Goal: Find specific page/section: Find specific page/section

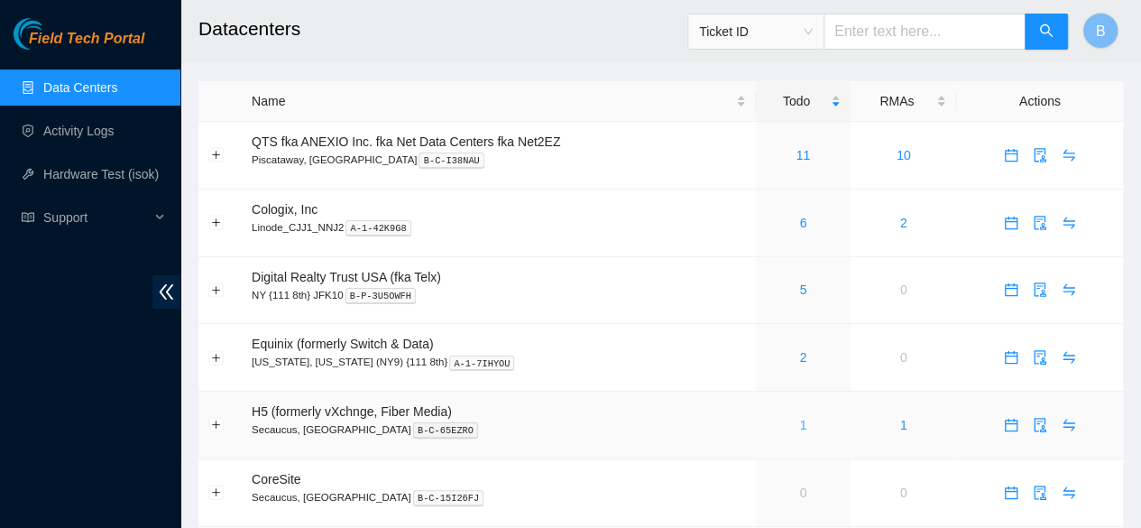
click at [805, 419] on link "1" at bounding box center [802, 425] width 7 height 14
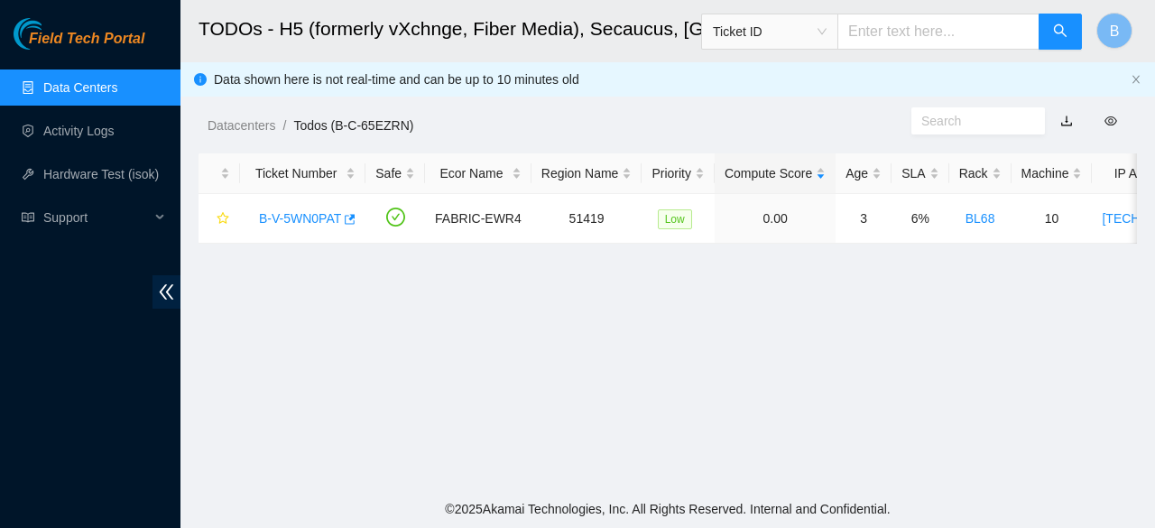
click at [71, 80] on link "Data Centers" at bounding box center [80, 87] width 74 height 14
